Goal: Task Accomplishment & Management: Use online tool/utility

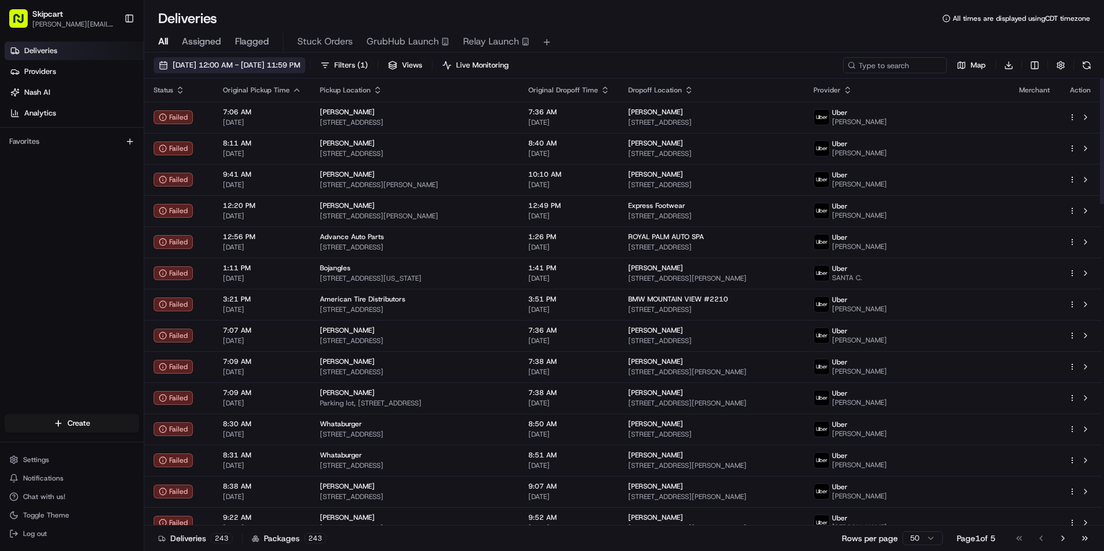
click at [290, 59] on button "05/01/2025 12:00 AM - 05/21/2025 11:59 PM" at bounding box center [230, 65] width 152 height 16
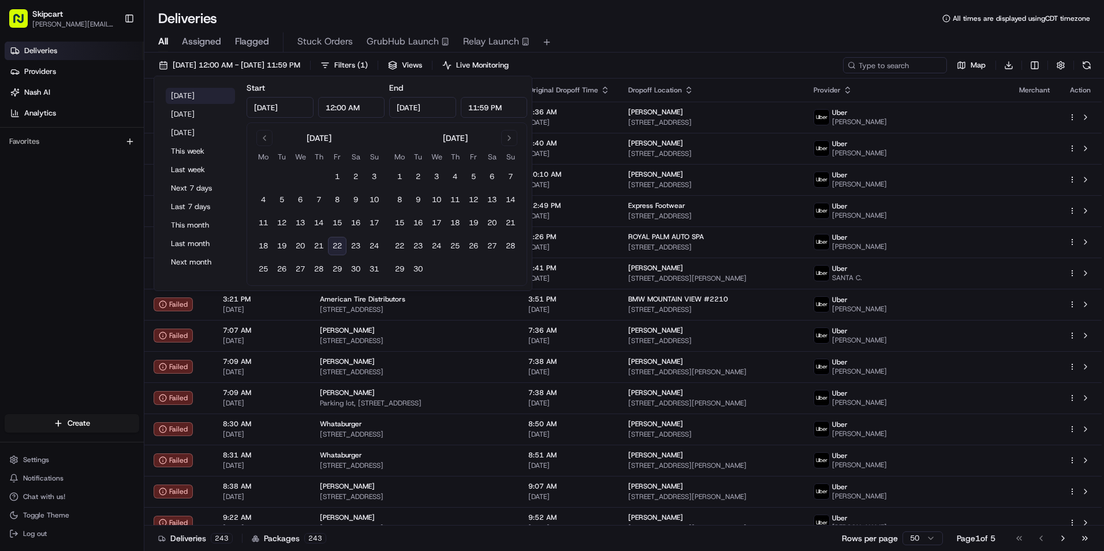
click at [178, 95] on button "Today" at bounding box center [200, 96] width 69 height 16
type input "Aug 22, 2025"
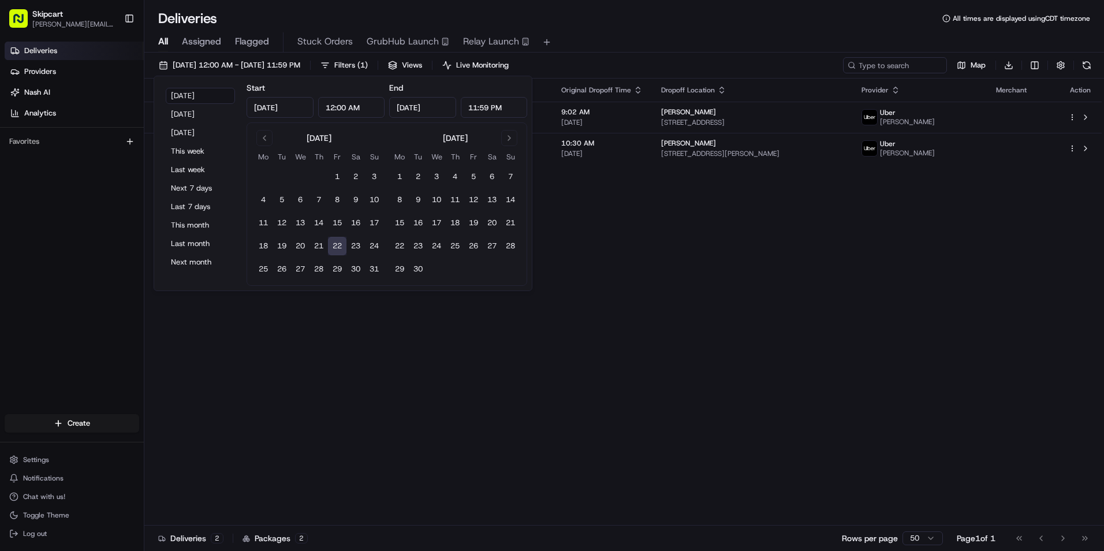
click at [684, 35] on div "All Assigned Flagged Stuck Orders GrubHub Launch Relay Launch" at bounding box center [623, 42] width 959 height 20
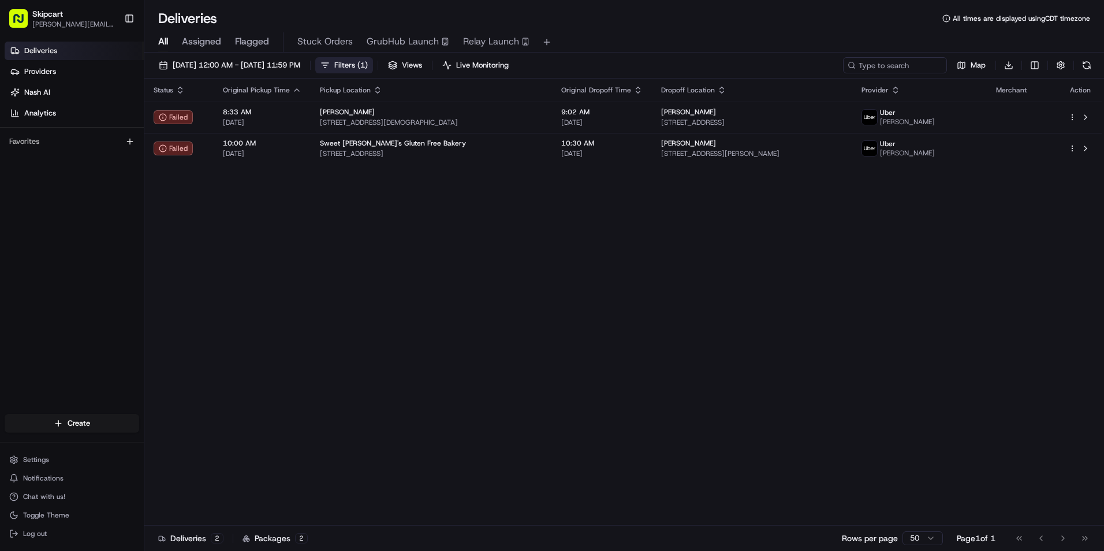
click at [368, 62] on span "Filters ( 1 )" at bounding box center [350, 65] width 33 height 10
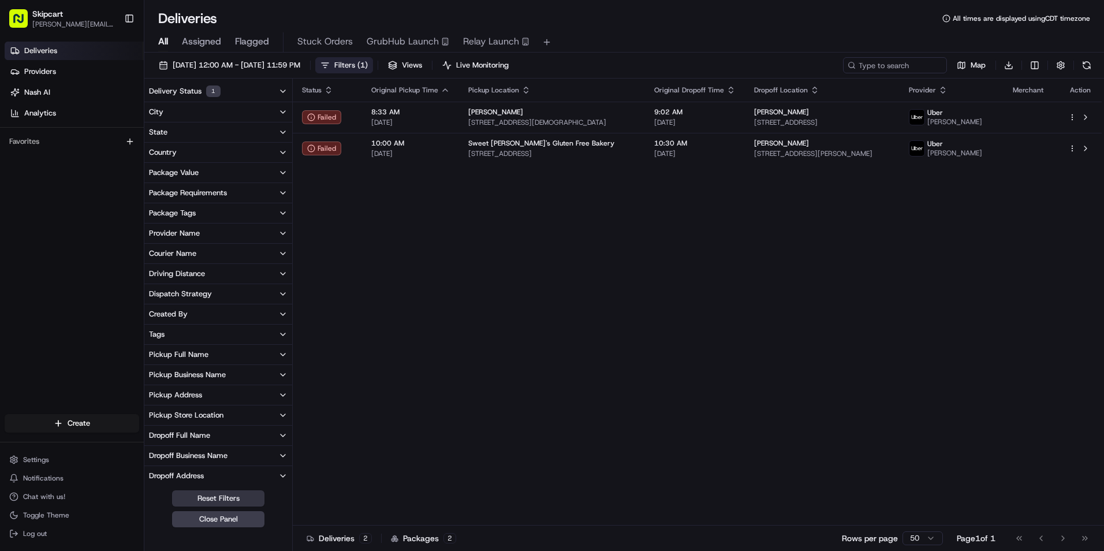
click at [224, 492] on button "Reset Filters" at bounding box center [218, 498] width 92 height 16
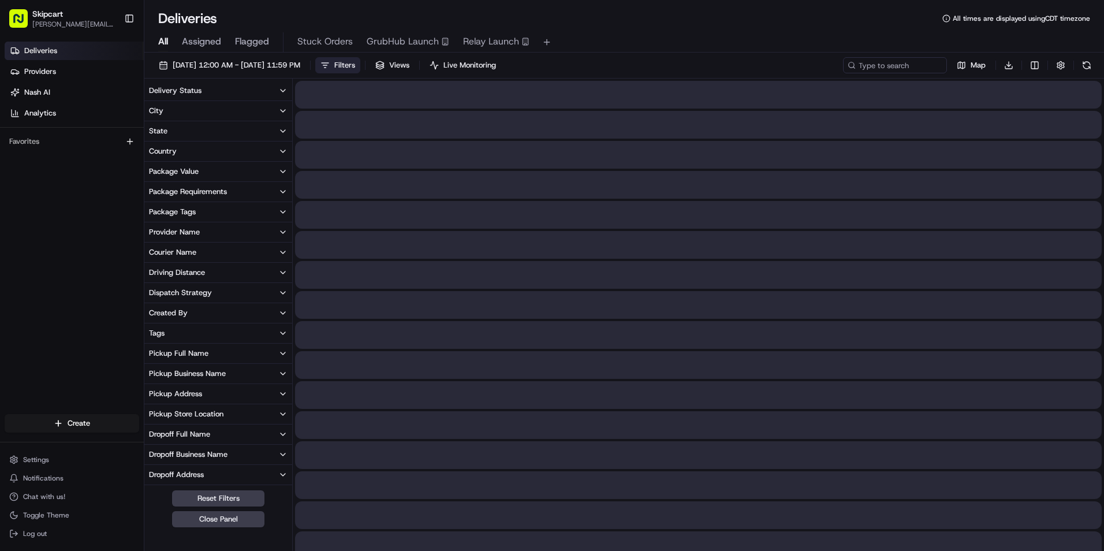
click at [624, 62] on div "08/22/2025 12:00 AM - 08/22/2025 11:59 PM Filters Views Live Monitoring Map Dow…" at bounding box center [623, 67] width 959 height 21
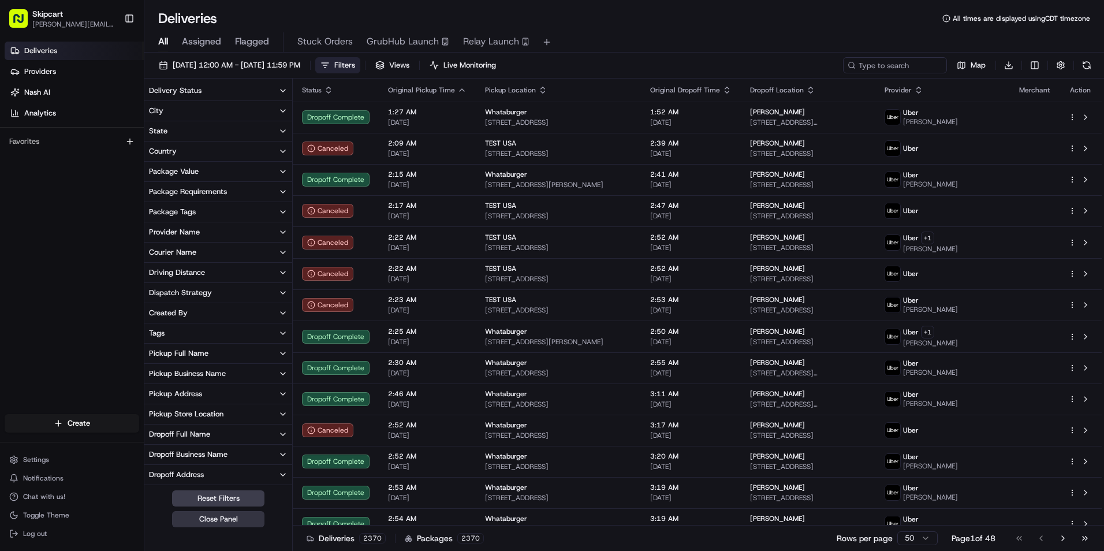
click at [223, 519] on button "Close Panel" at bounding box center [218, 519] width 92 height 16
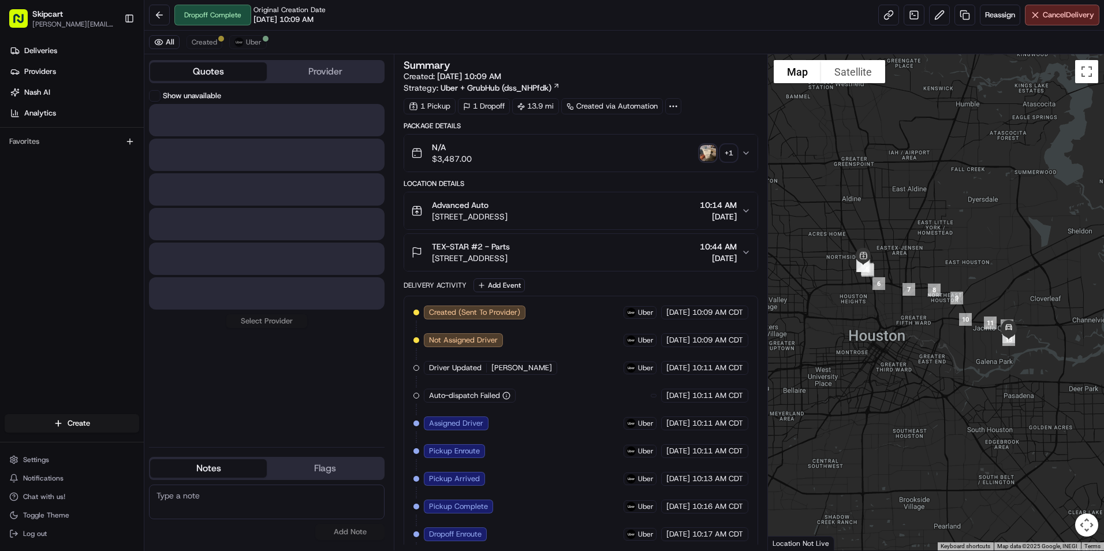
click at [214, 70] on button "Quotes" at bounding box center [208, 71] width 117 height 18
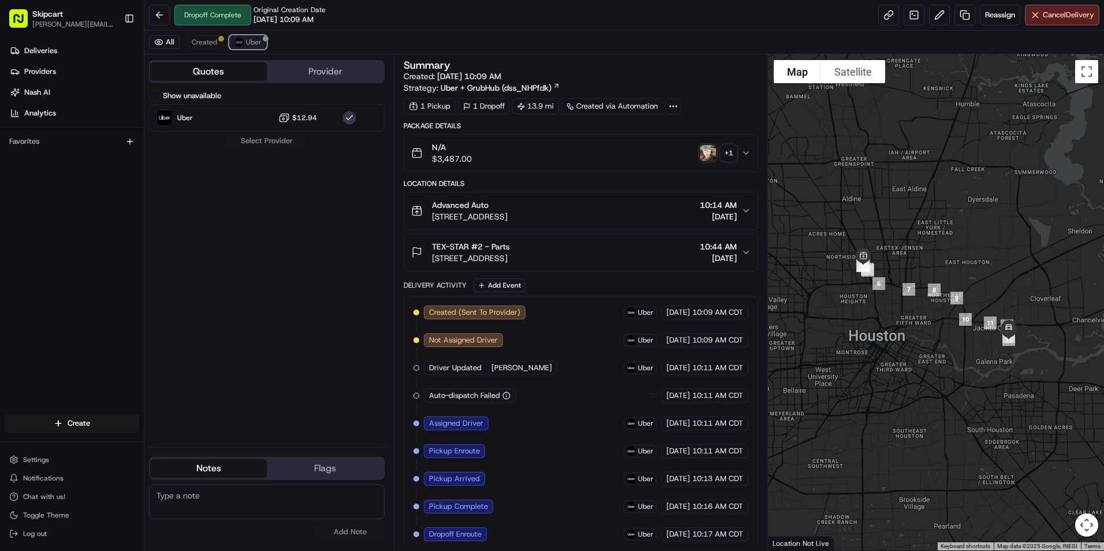
click at [252, 38] on span "Uber" at bounding box center [254, 42] width 16 height 9
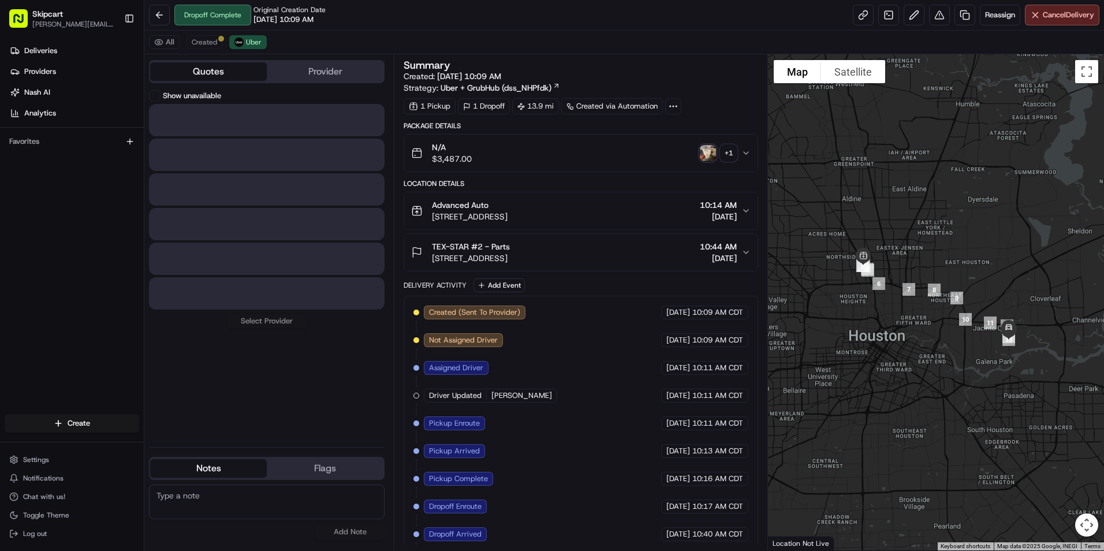
click at [211, 73] on button "Quotes" at bounding box center [208, 71] width 117 height 18
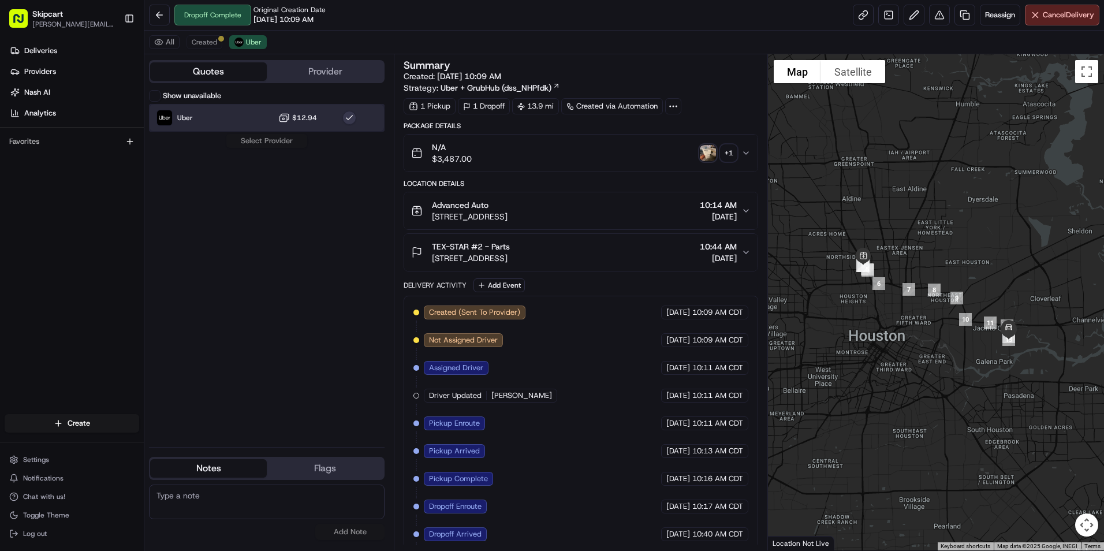
click at [166, 114] on img at bounding box center [164, 117] width 15 height 15
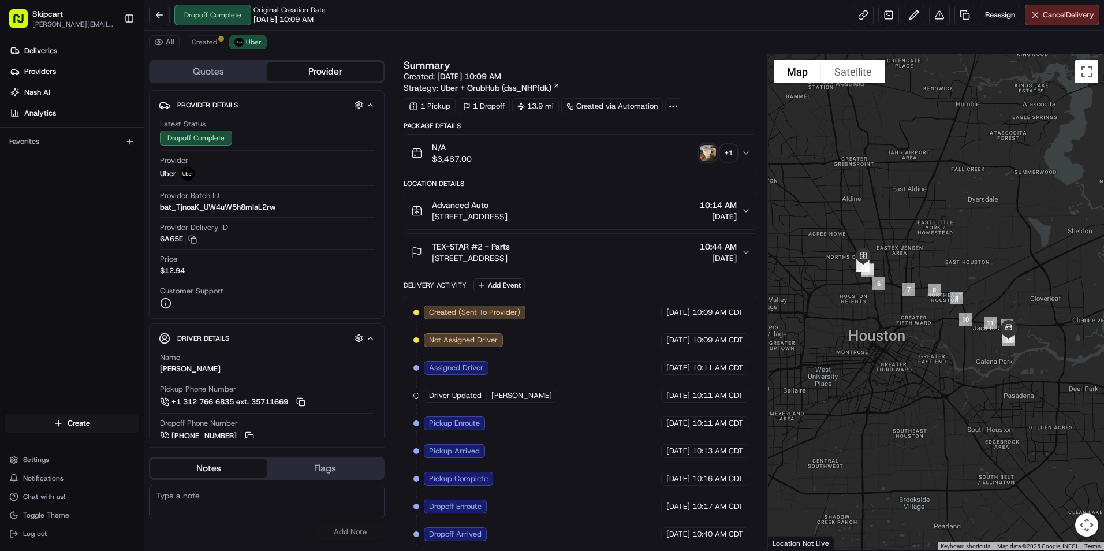
click at [284, 72] on button "Provider" at bounding box center [325, 71] width 117 height 18
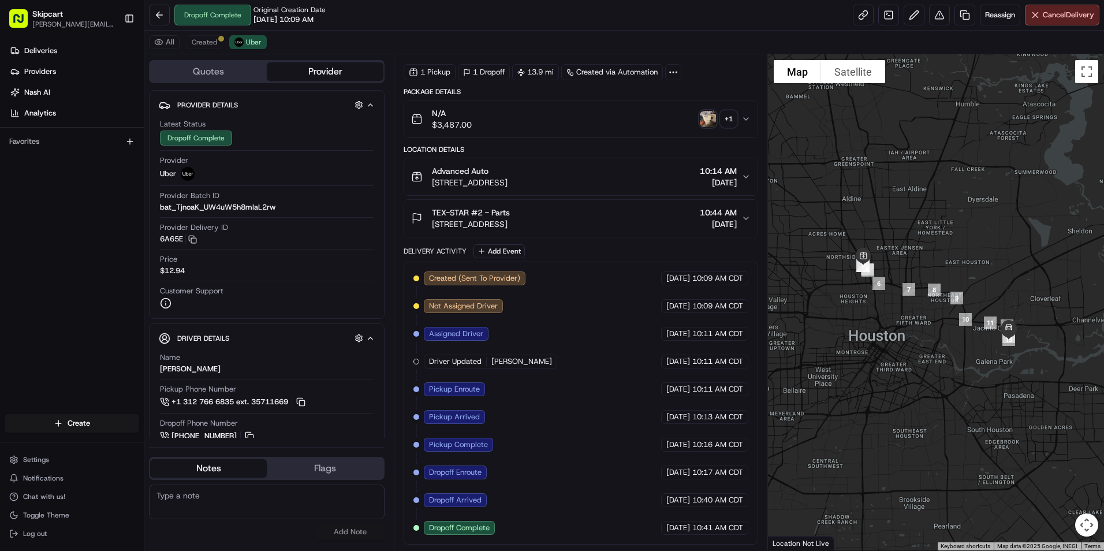
click at [674, 215] on div "TEX-STAR #2 - Parts 1832 Federal Rd, Houston, TX 77015, USA 10:44 AM 08/22/2025" at bounding box center [576, 218] width 330 height 23
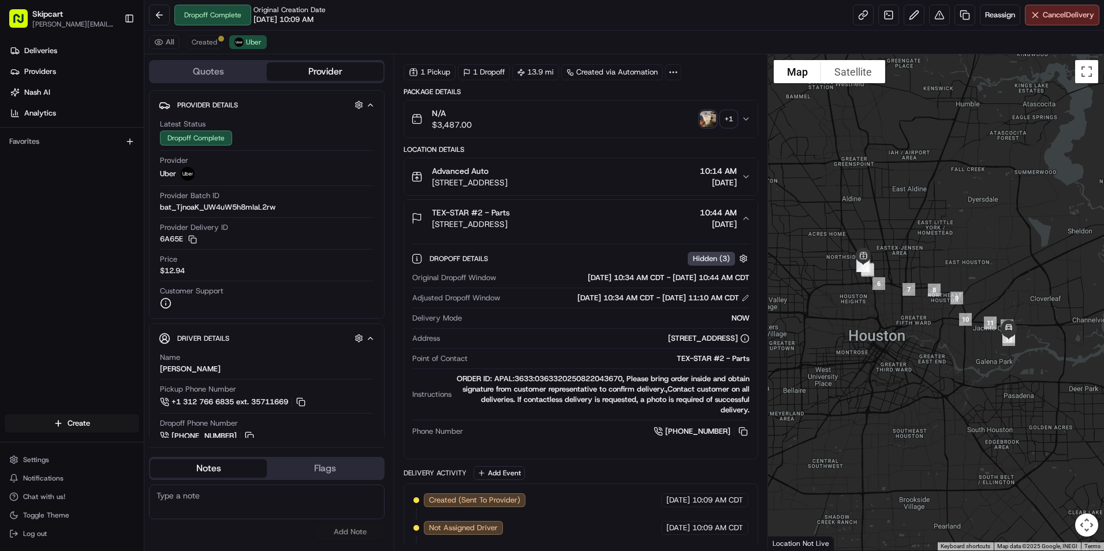
click at [672, 177] on div "Advanced Auto 4555 Airline Dr, Houston, TX 77022, USA 10:14 AM 08/22/2025" at bounding box center [576, 176] width 330 height 23
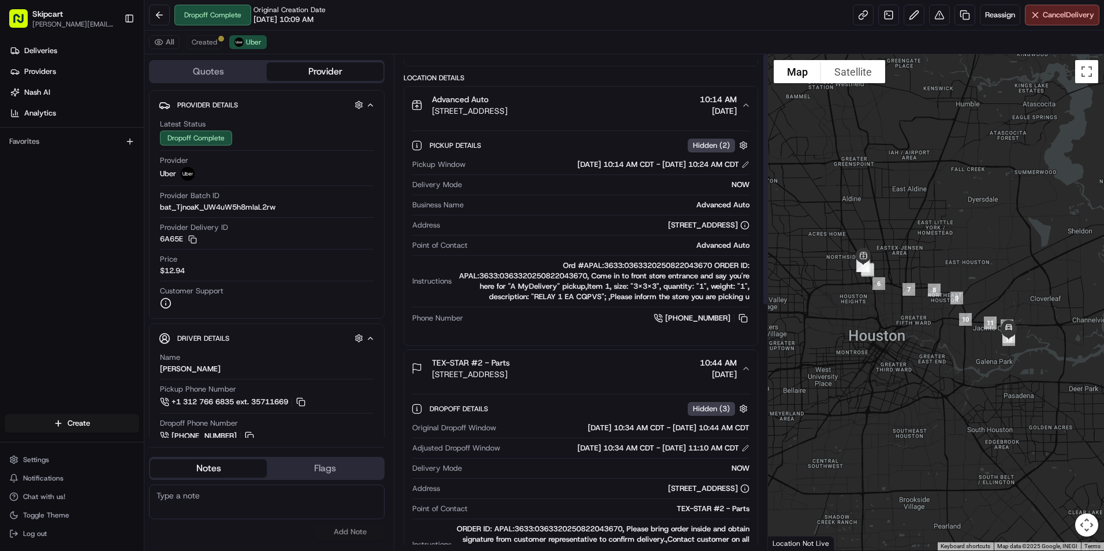
scroll to position [0, 0]
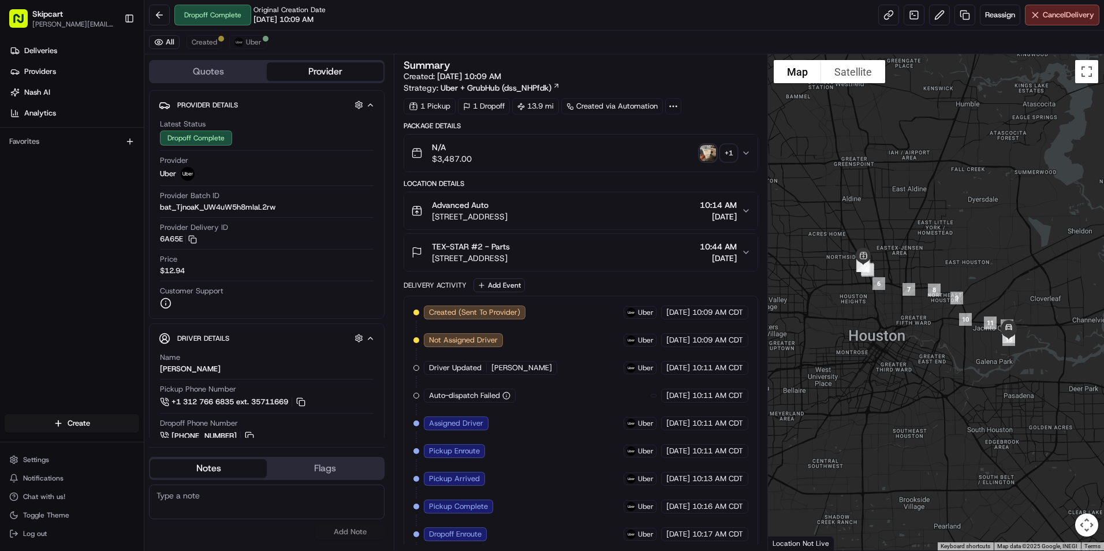
click at [611, 201] on div "Advanced Auto 4555 Airline Dr, Houston, TX 77022, USA 10:14 AM 08/22/2025" at bounding box center [576, 210] width 330 height 23
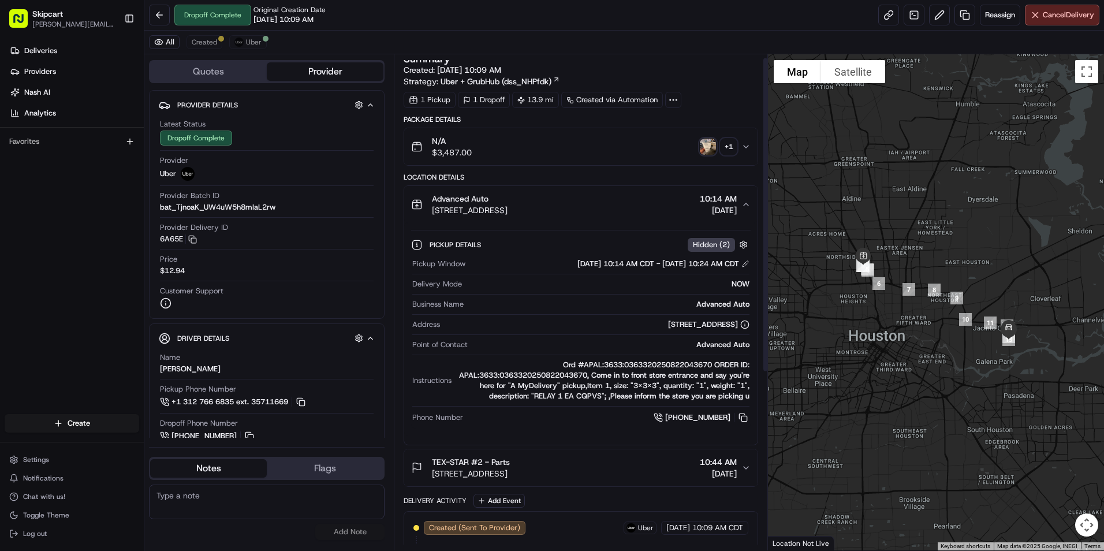
scroll to position [6, 0]
click at [708, 238] on div "Hidden ( 2 )" at bounding box center [710, 245] width 47 height 14
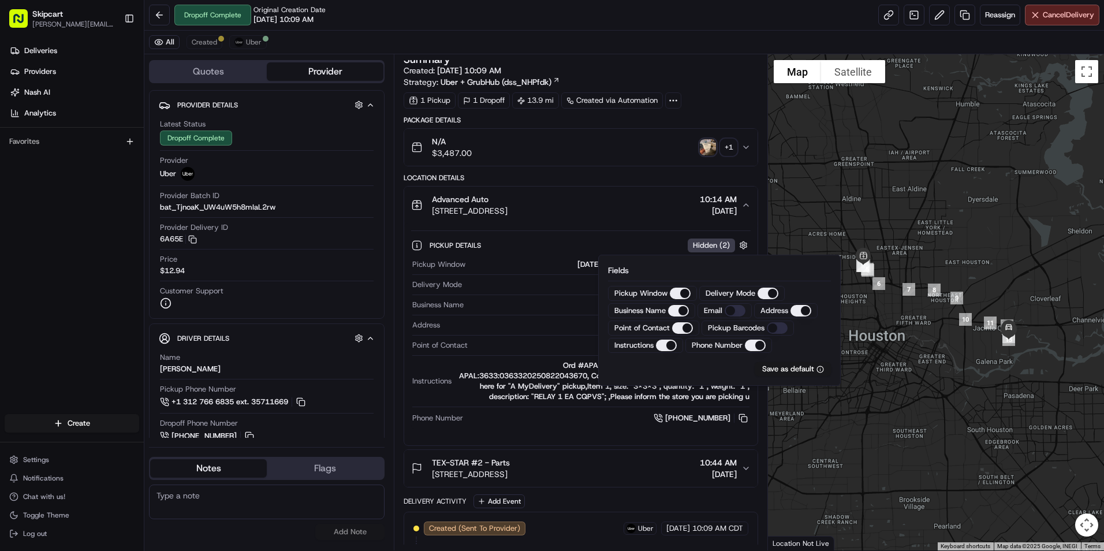
click at [708, 238] on div "Hidden ( 2 )" at bounding box center [710, 245] width 47 height 14
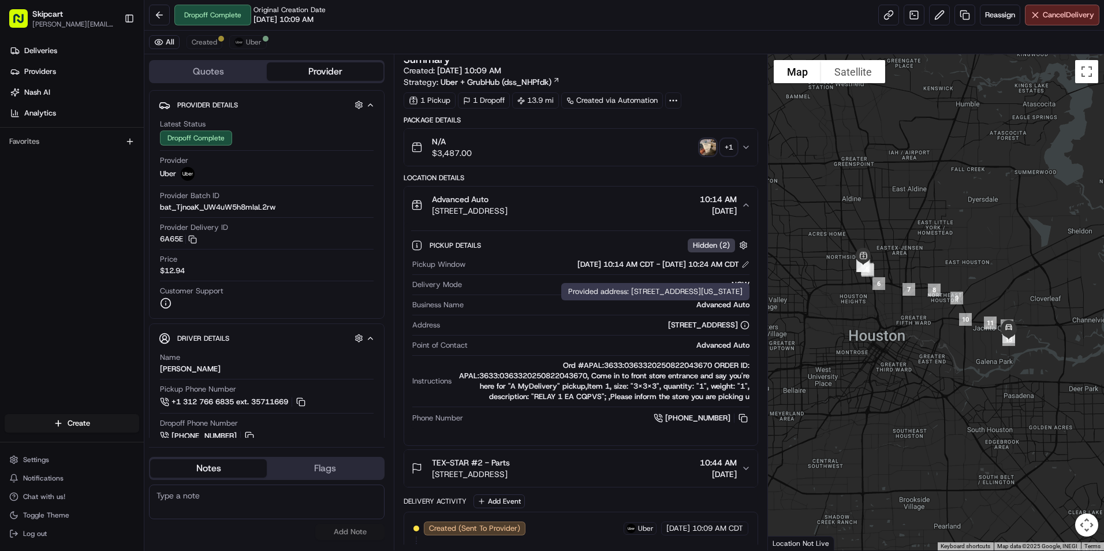
scroll to position [59, 0]
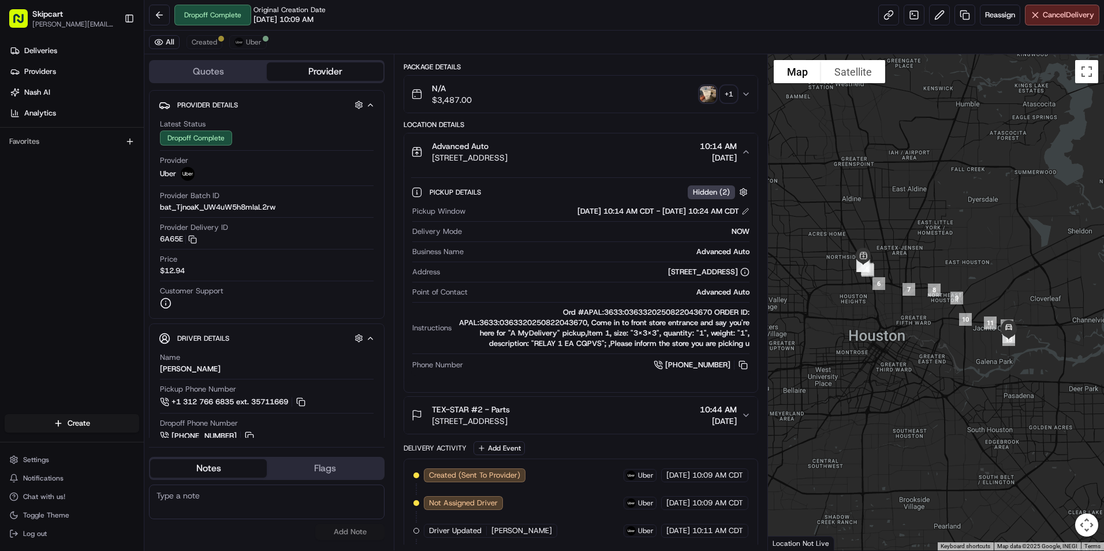
click at [637, 86] on div "N/A $3,487.00 + 1" at bounding box center [576, 94] width 330 height 23
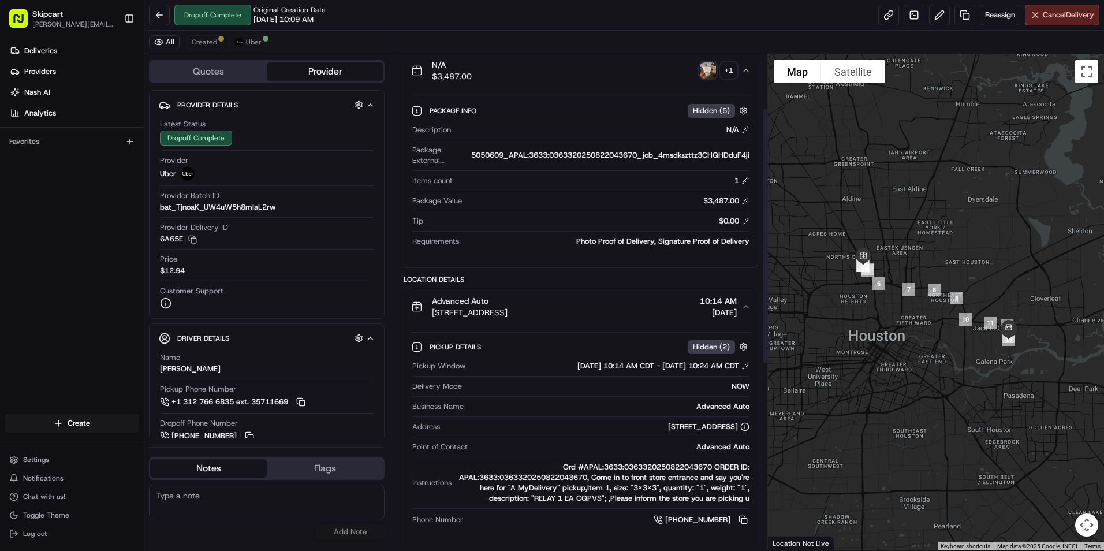
scroll to position [106, 0]
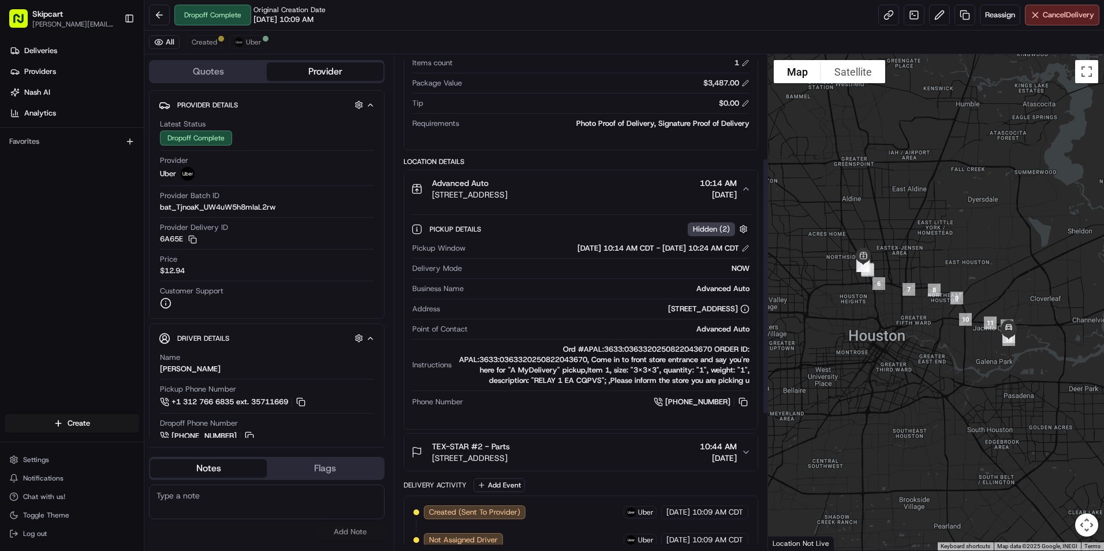
click at [593, 446] on div "TEX-STAR #2 - Parts 1832 Federal Rd, Houston, TX 77015, USA 10:44 AM 08/22/2025" at bounding box center [576, 451] width 330 height 23
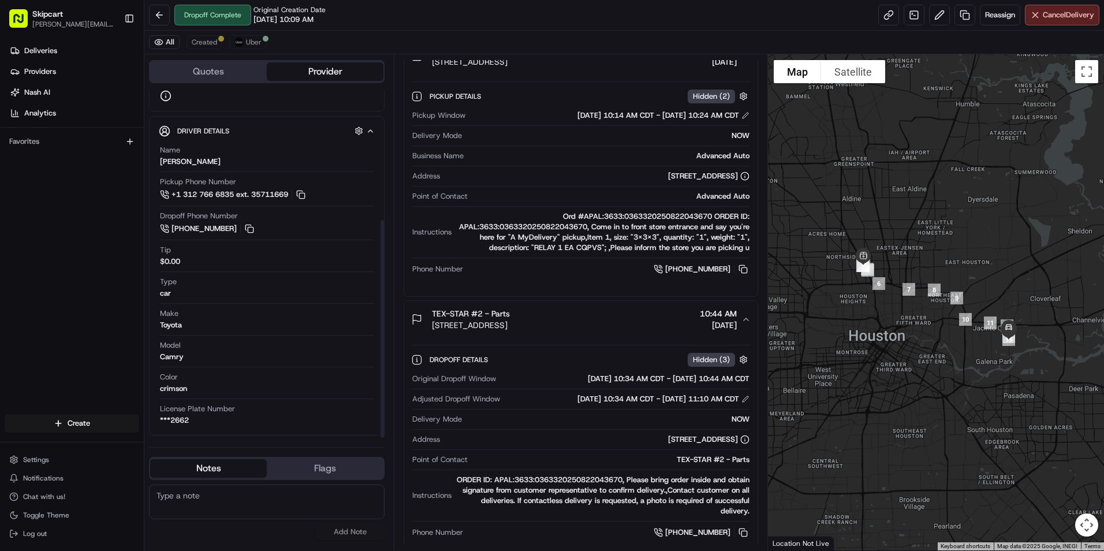
scroll to position [0, 0]
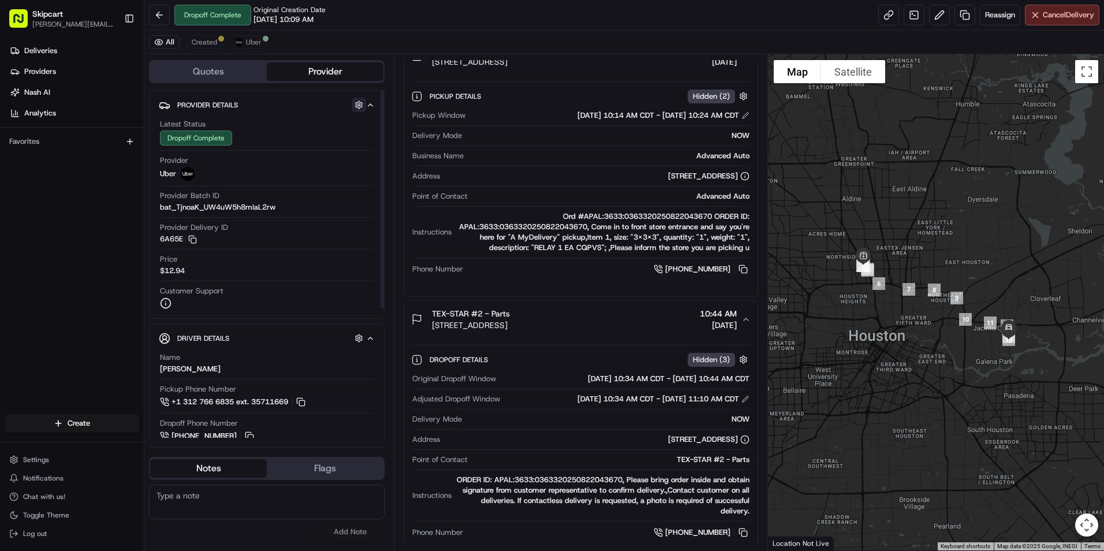
click at [358, 103] on button "button" at bounding box center [358, 105] width 14 height 14
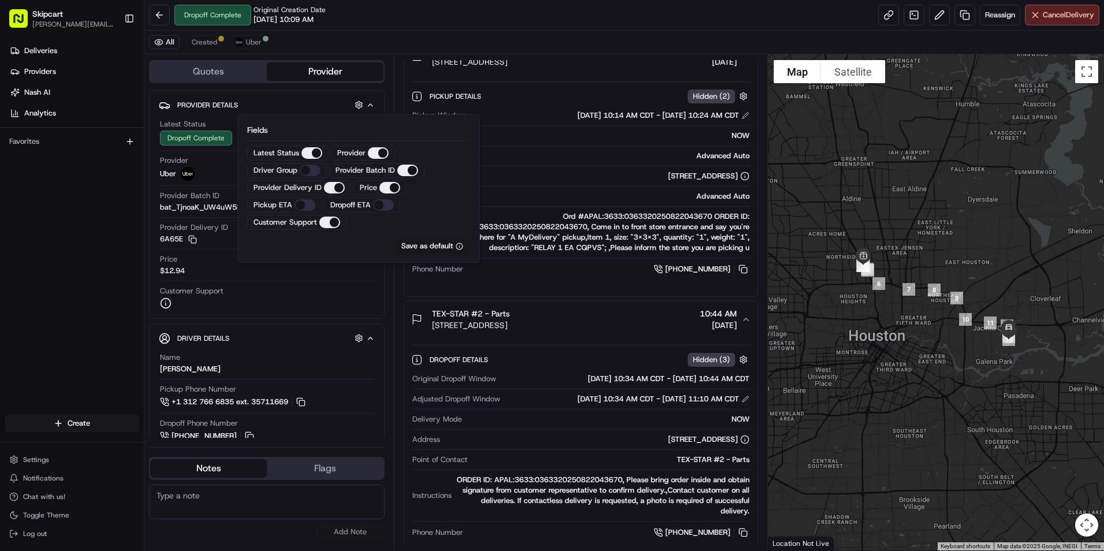
click at [305, 201] on ETA "Pickup ETA" at bounding box center [304, 205] width 21 height 12
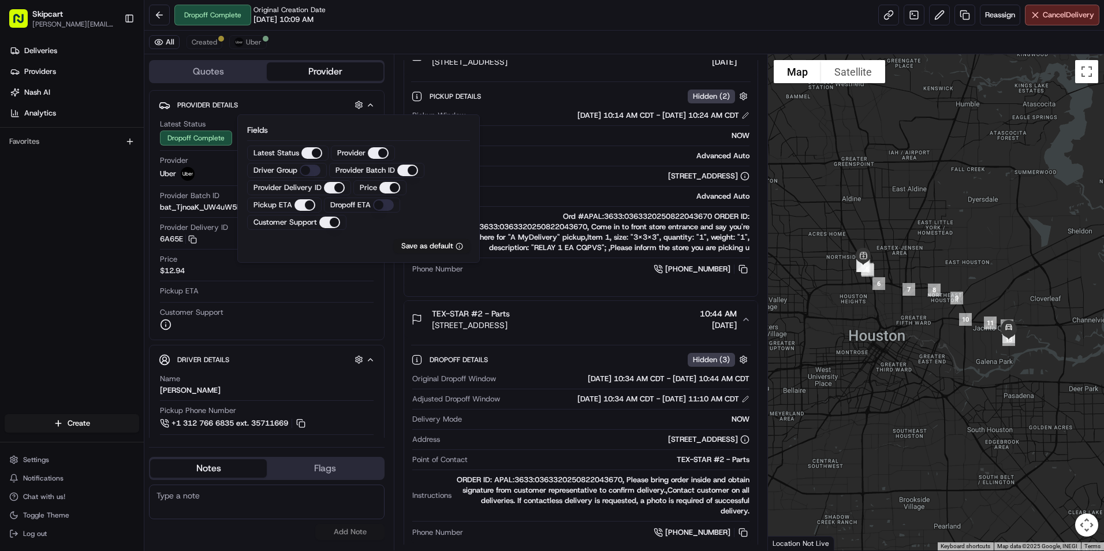
click at [380, 206] on ETA "Dropoff ETA" at bounding box center [383, 205] width 21 height 12
click at [538, 196] on div "Advanced Auto" at bounding box center [610, 196] width 277 height 10
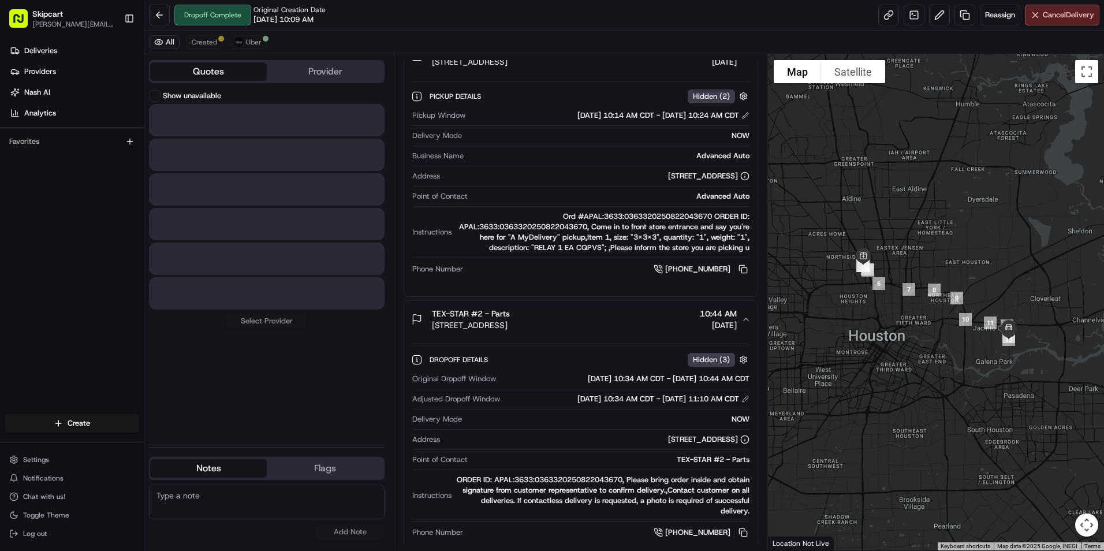
click at [231, 76] on button "Quotes" at bounding box center [208, 71] width 117 height 18
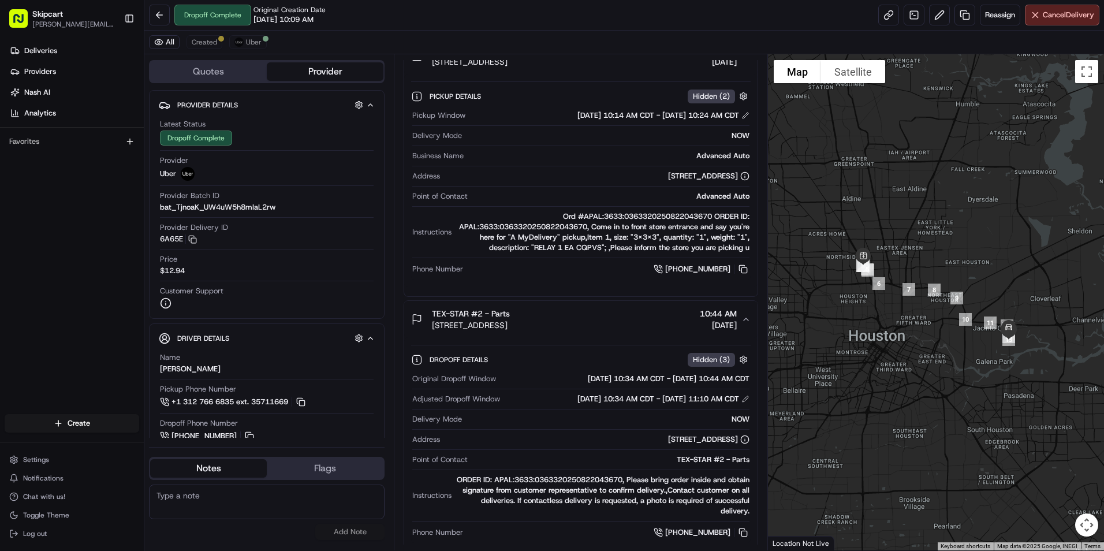
click at [314, 72] on button "Provider" at bounding box center [325, 71] width 117 height 18
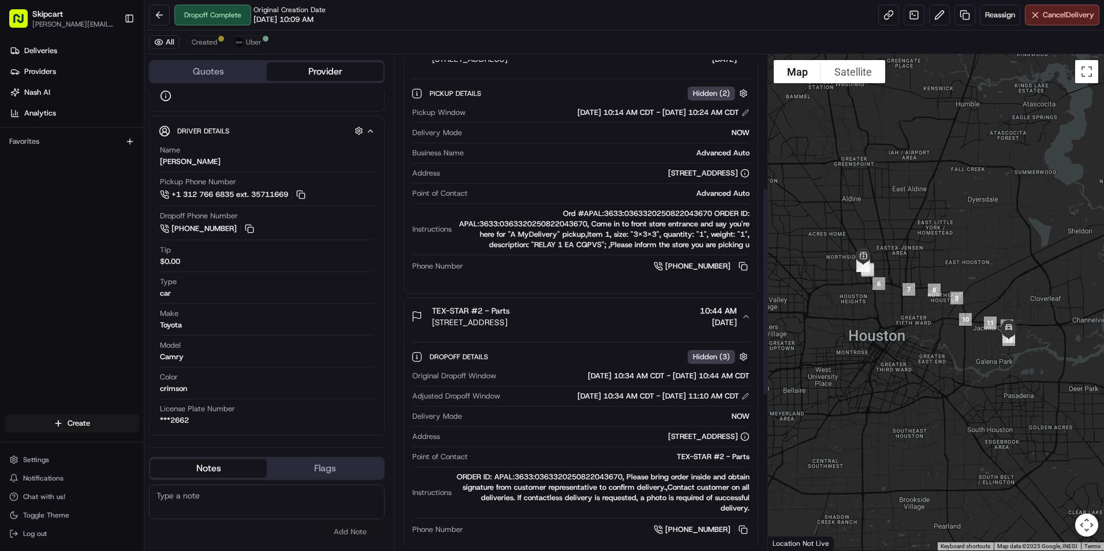
scroll to position [316, 0]
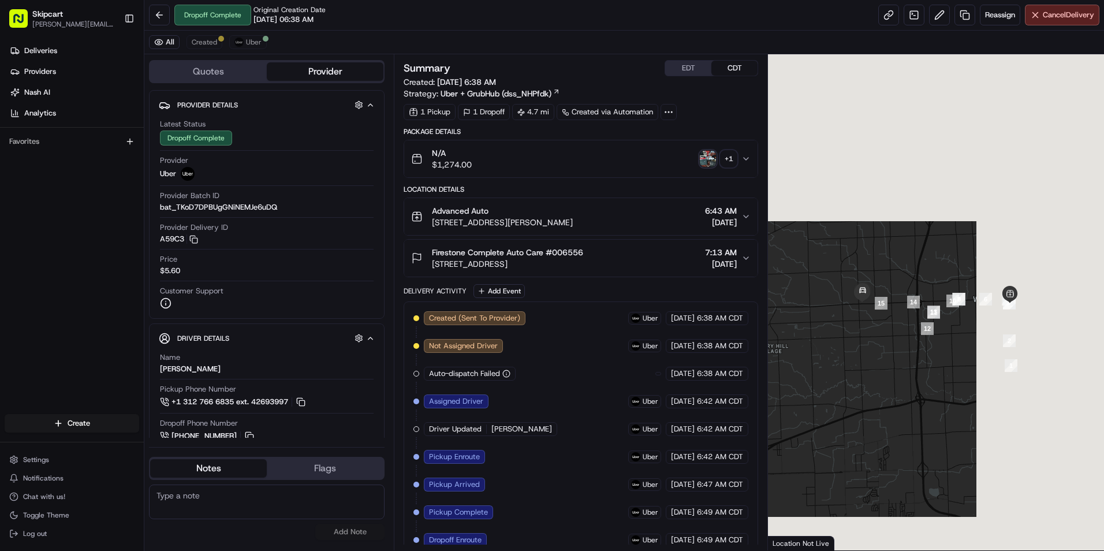
scroll to position [68, 0]
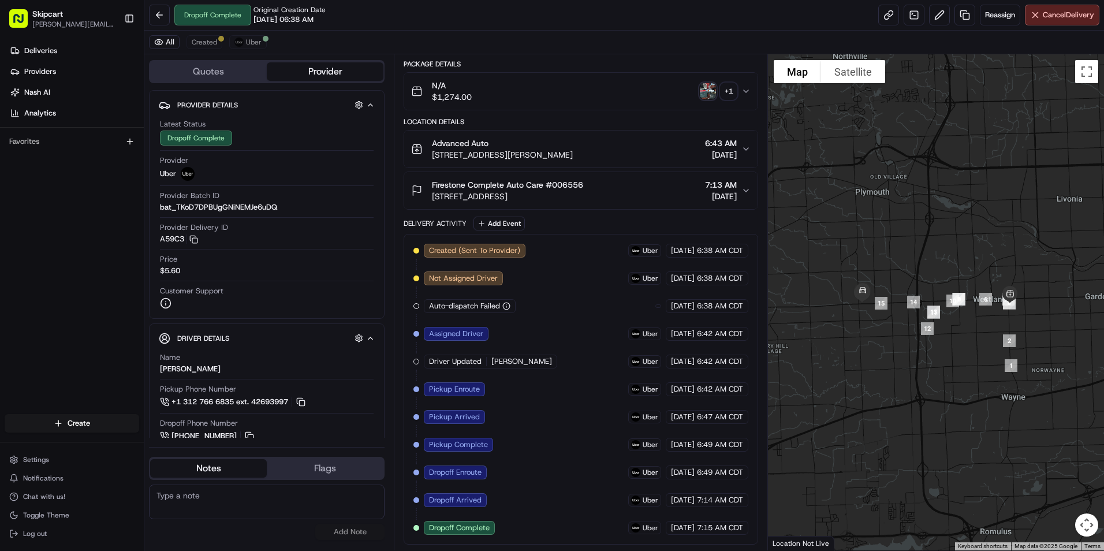
click at [722, 185] on span "7:13 AM" at bounding box center [721, 185] width 32 height 12
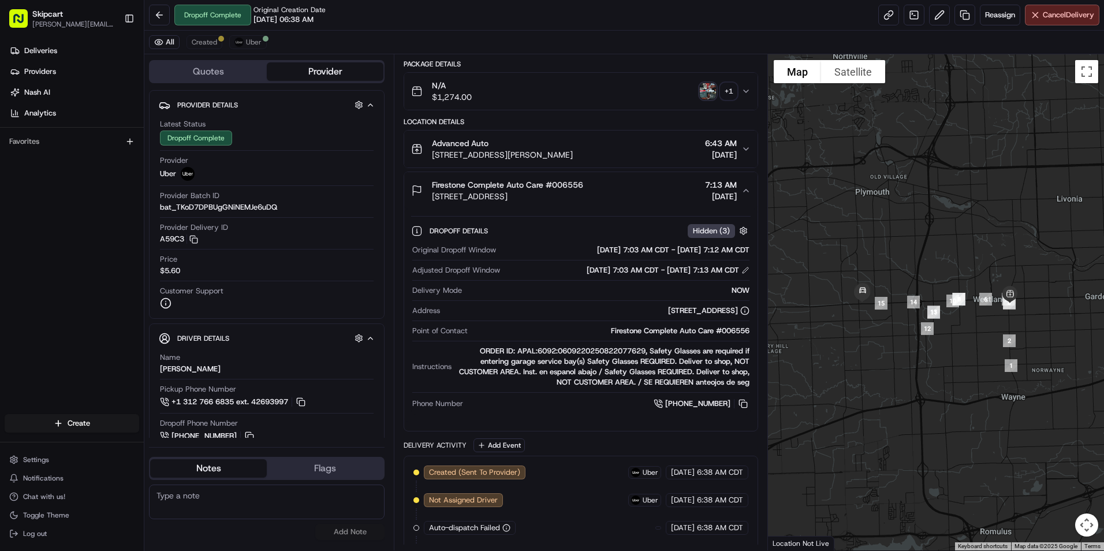
click at [668, 147] on div "Advanced Auto [STREET_ADDRESS][PERSON_NAME] 6:43 AM [DATE]" at bounding box center [576, 148] width 330 height 23
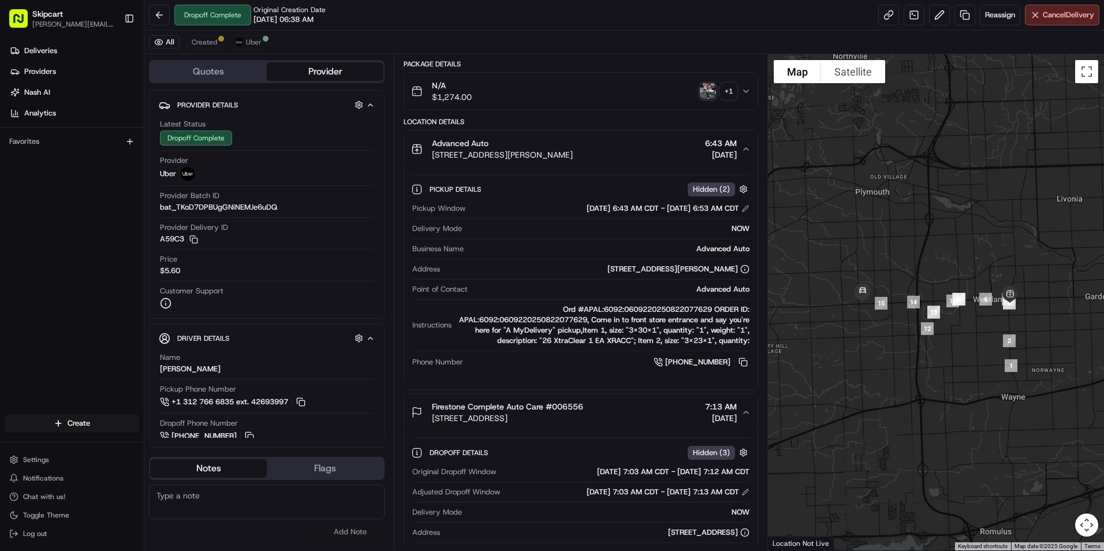
scroll to position [132, 0]
